Goal: Task Accomplishment & Management: Complete application form

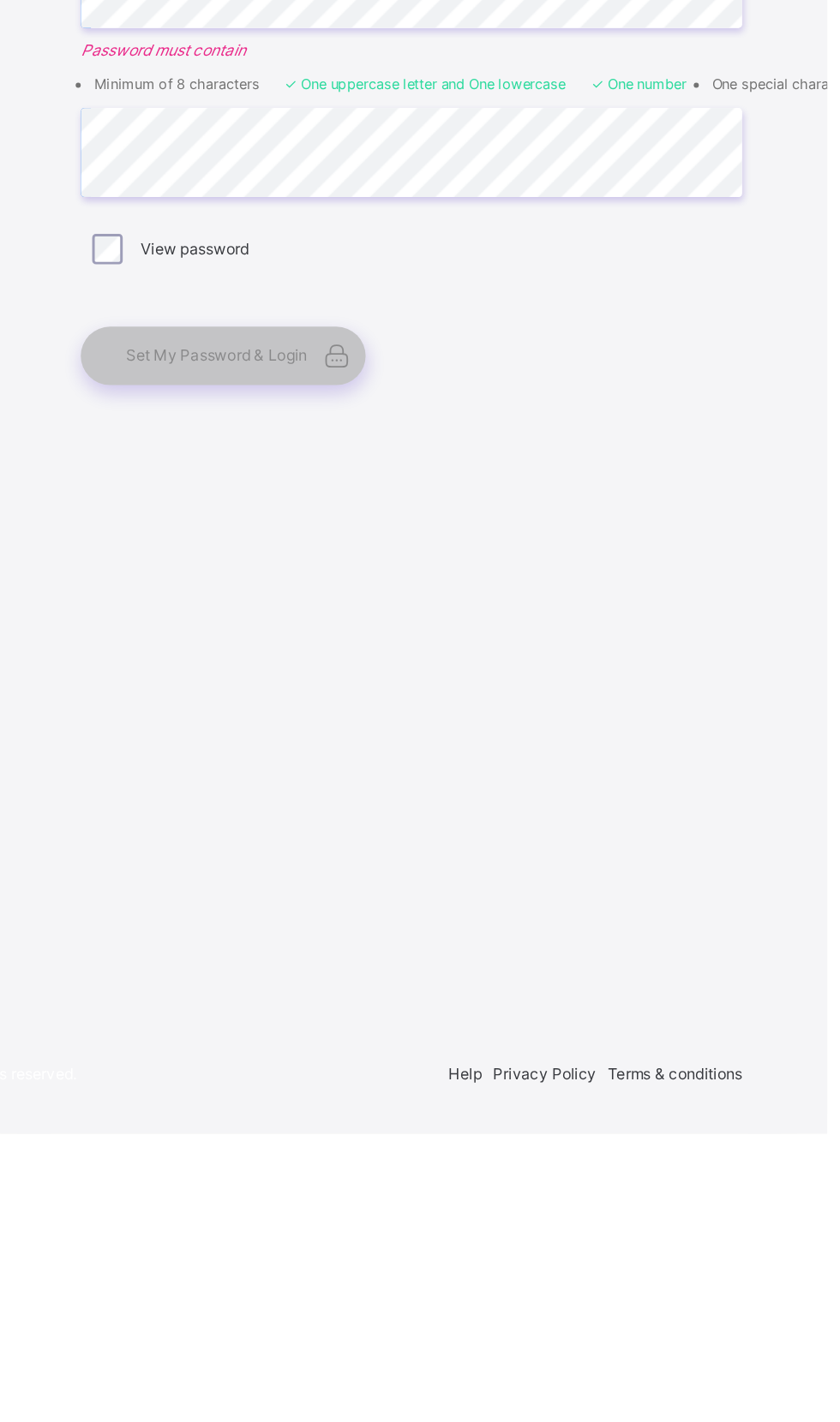
click at [586, 918] on div "Set My Password & Login" at bounding box center [550, 898] width 429 height 40
click at [486, 904] on span "Set My Password & Login" at bounding box center [428, 897] width 122 height 13
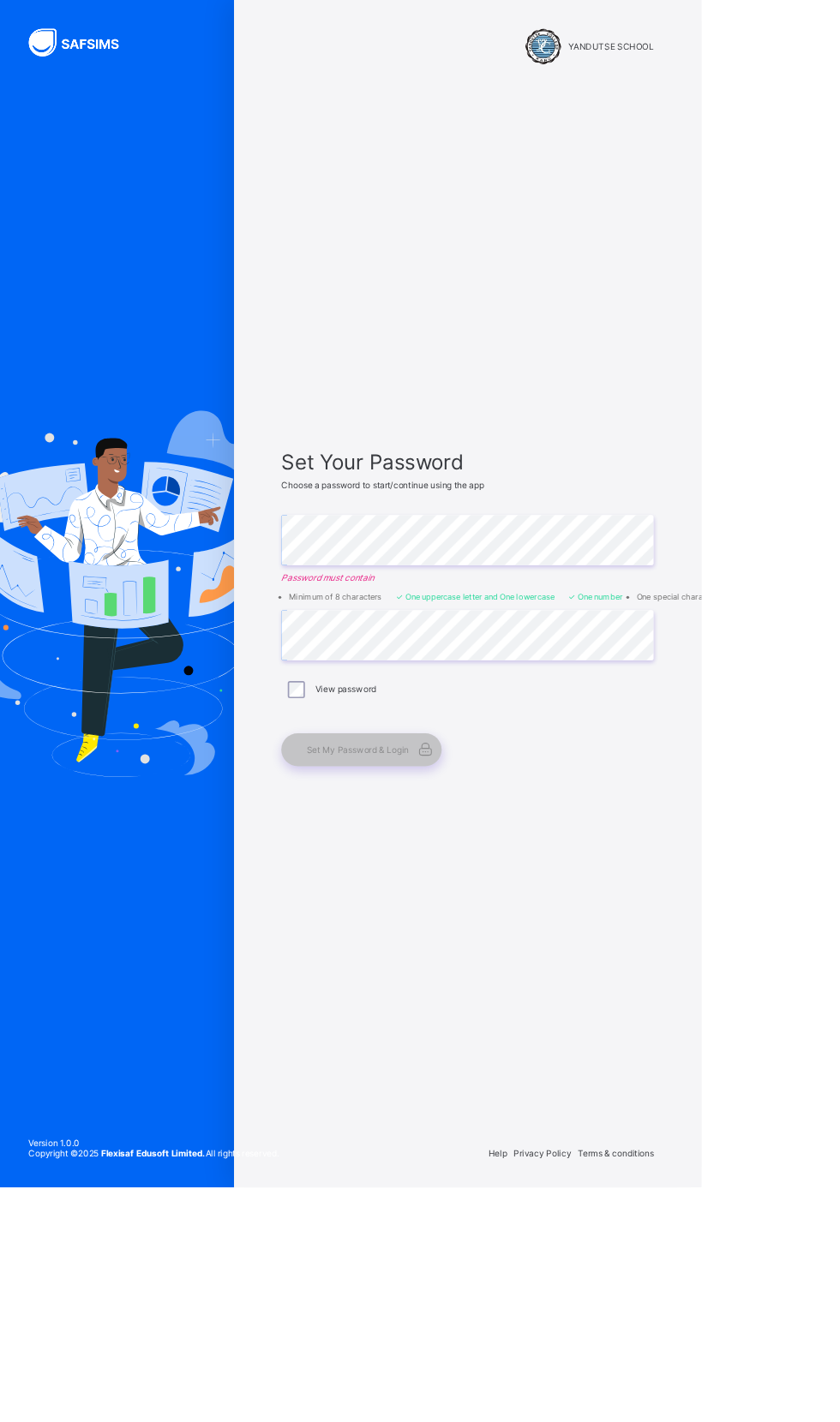
click at [442, 904] on span "Set My Password & Login" at bounding box center [428, 897] width 122 height 13
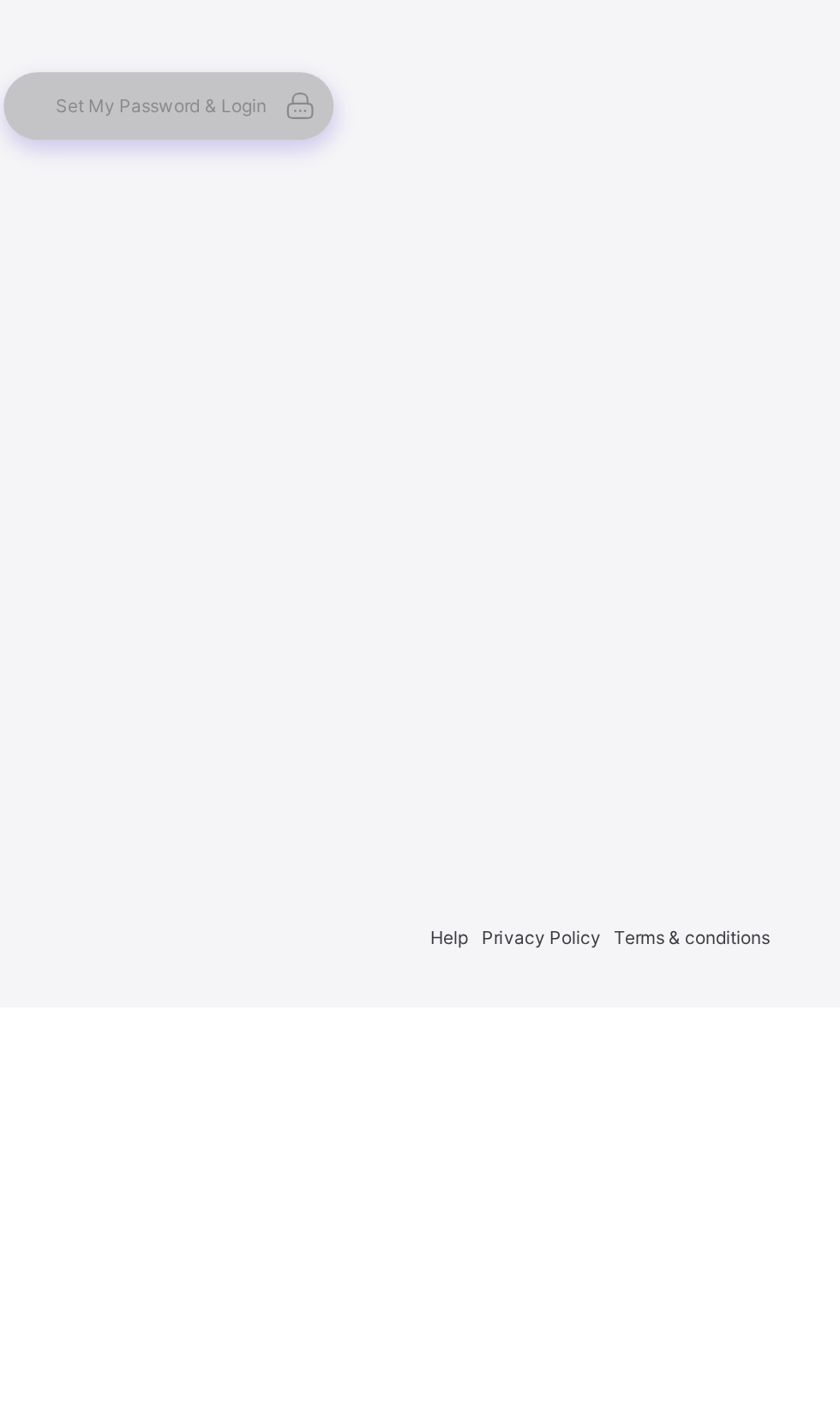
click at [484, 918] on div "Set My Password & Login" at bounding box center [432, 898] width 192 height 40
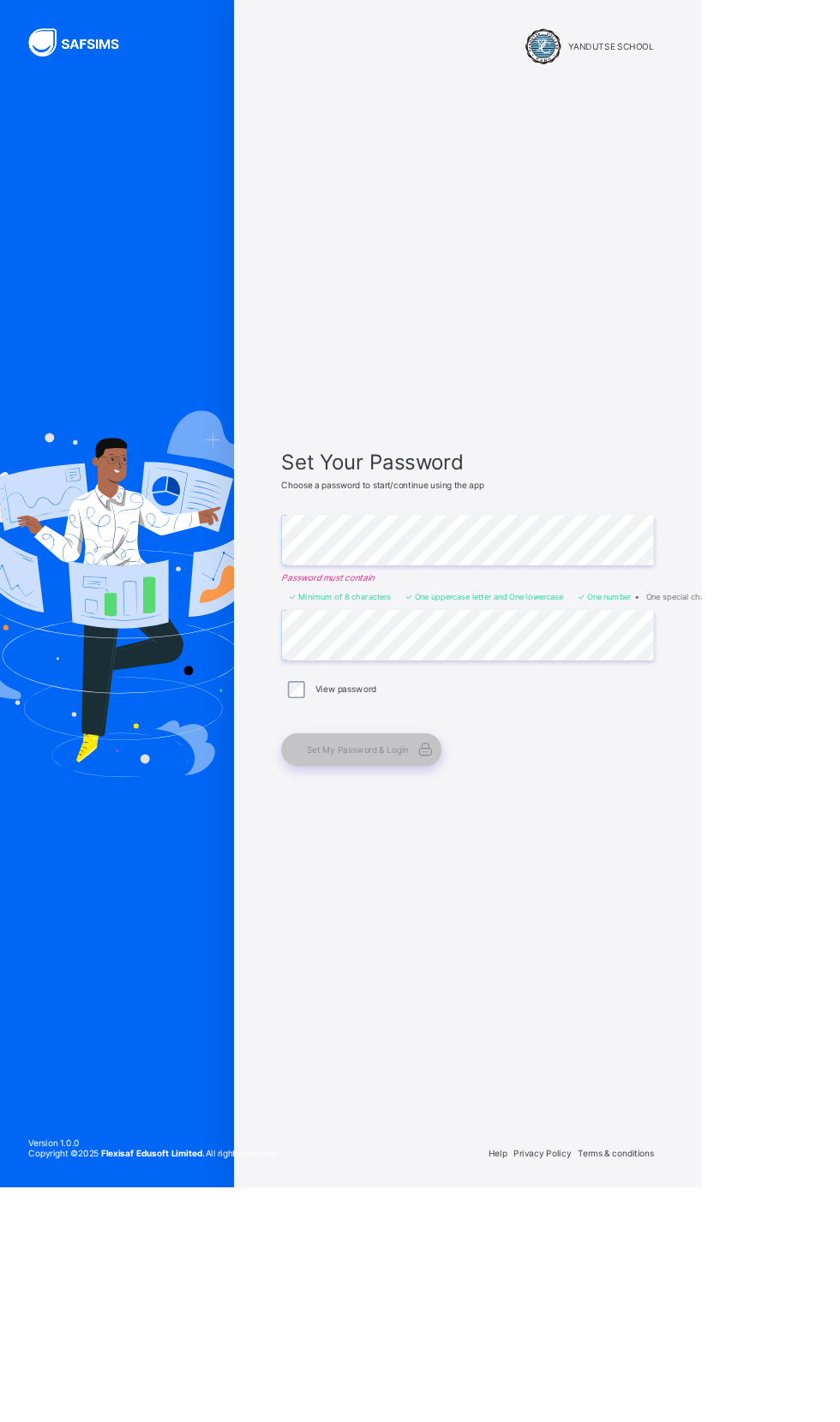
click at [839, 965] on html "YANDUTSE SCHOOL Set Your Password Choose a password to start/continue using the…" at bounding box center [420, 711] width 840 height 1422
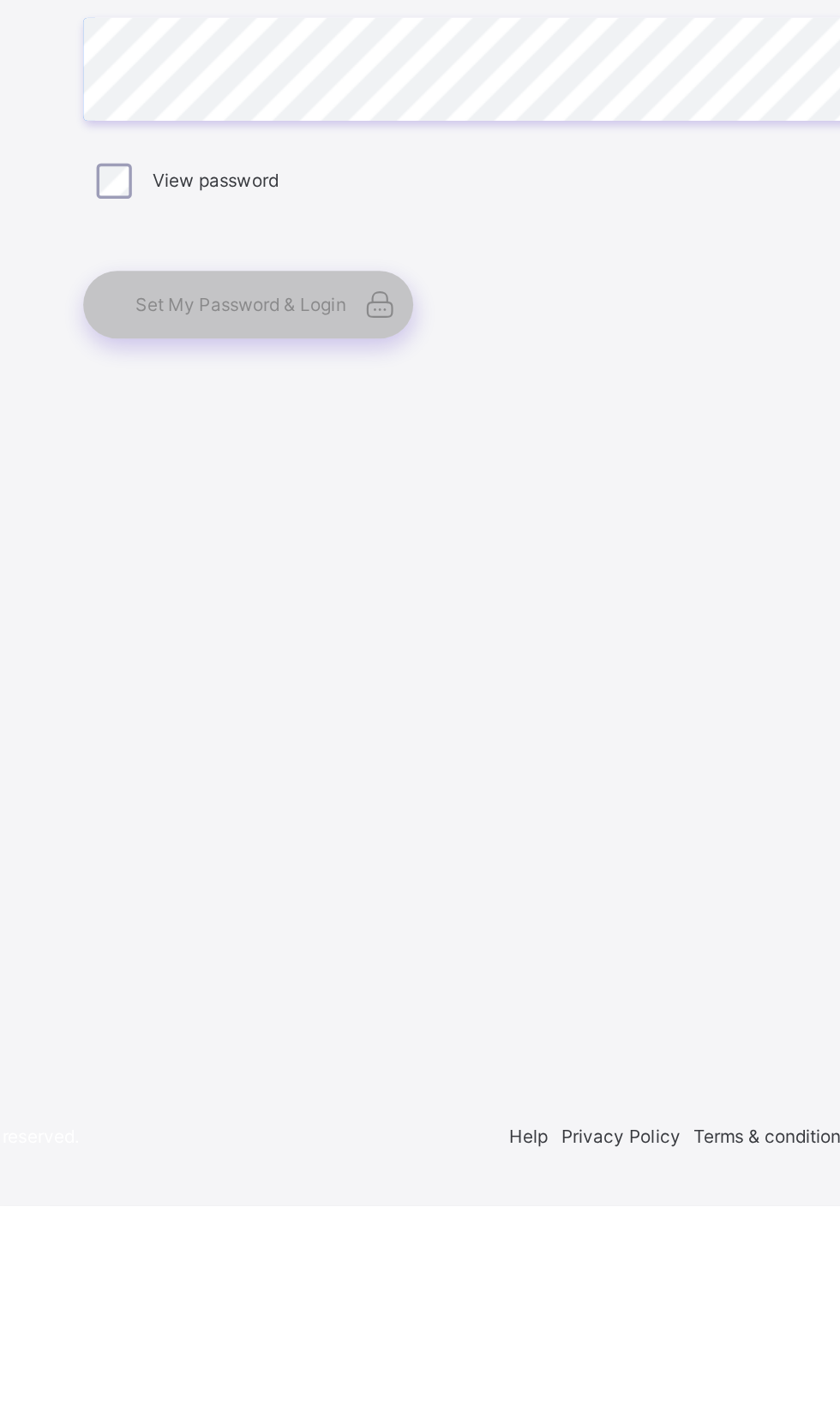
click at [491, 918] on span at bounding box center [509, 898] width 40 height 40
click at [470, 904] on span "Set My Password & Login" at bounding box center [428, 897] width 122 height 13
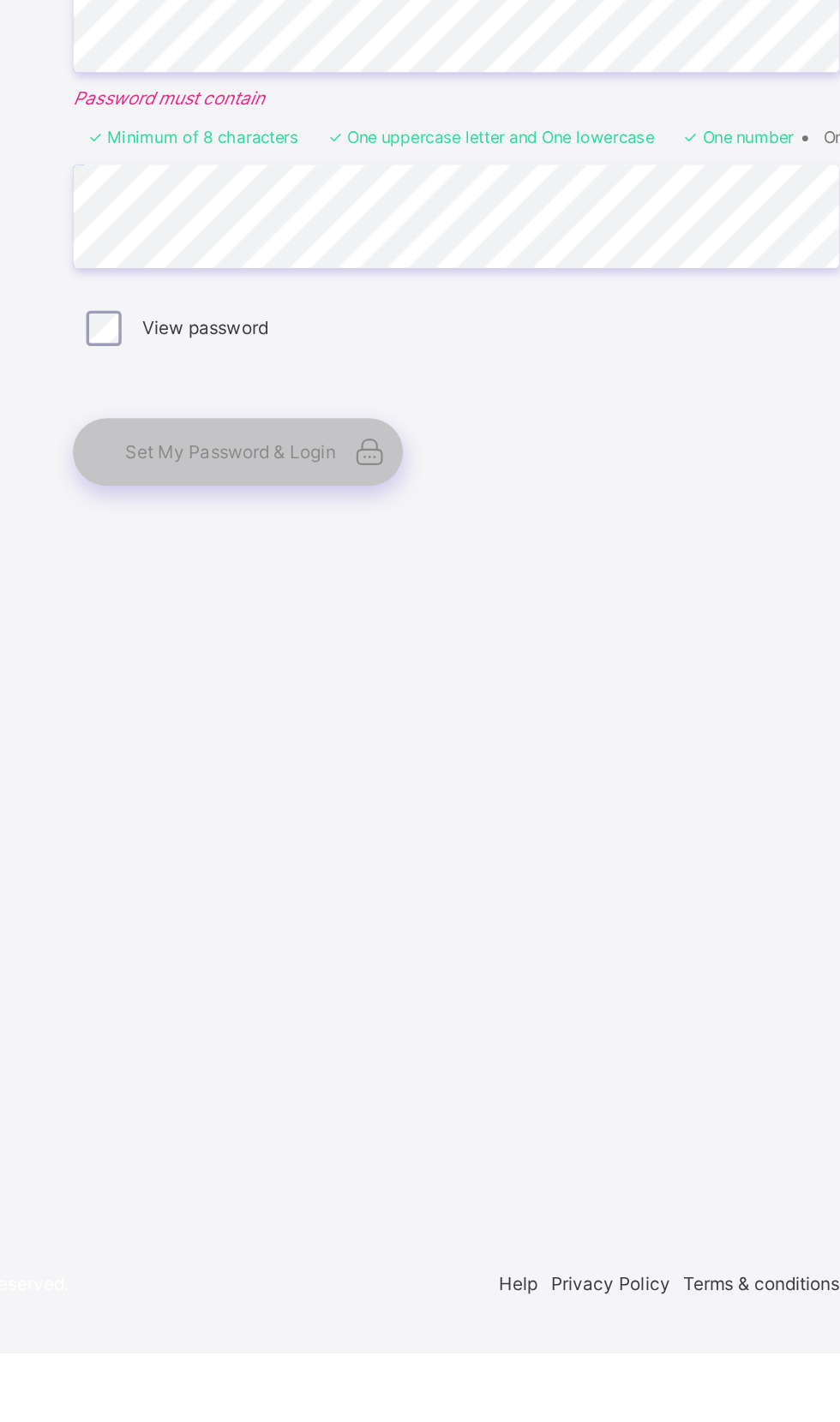
click at [462, 904] on span "Set My Password & Login" at bounding box center [428, 897] width 122 height 13
